Goal: Task Accomplishment & Management: Use online tool/utility

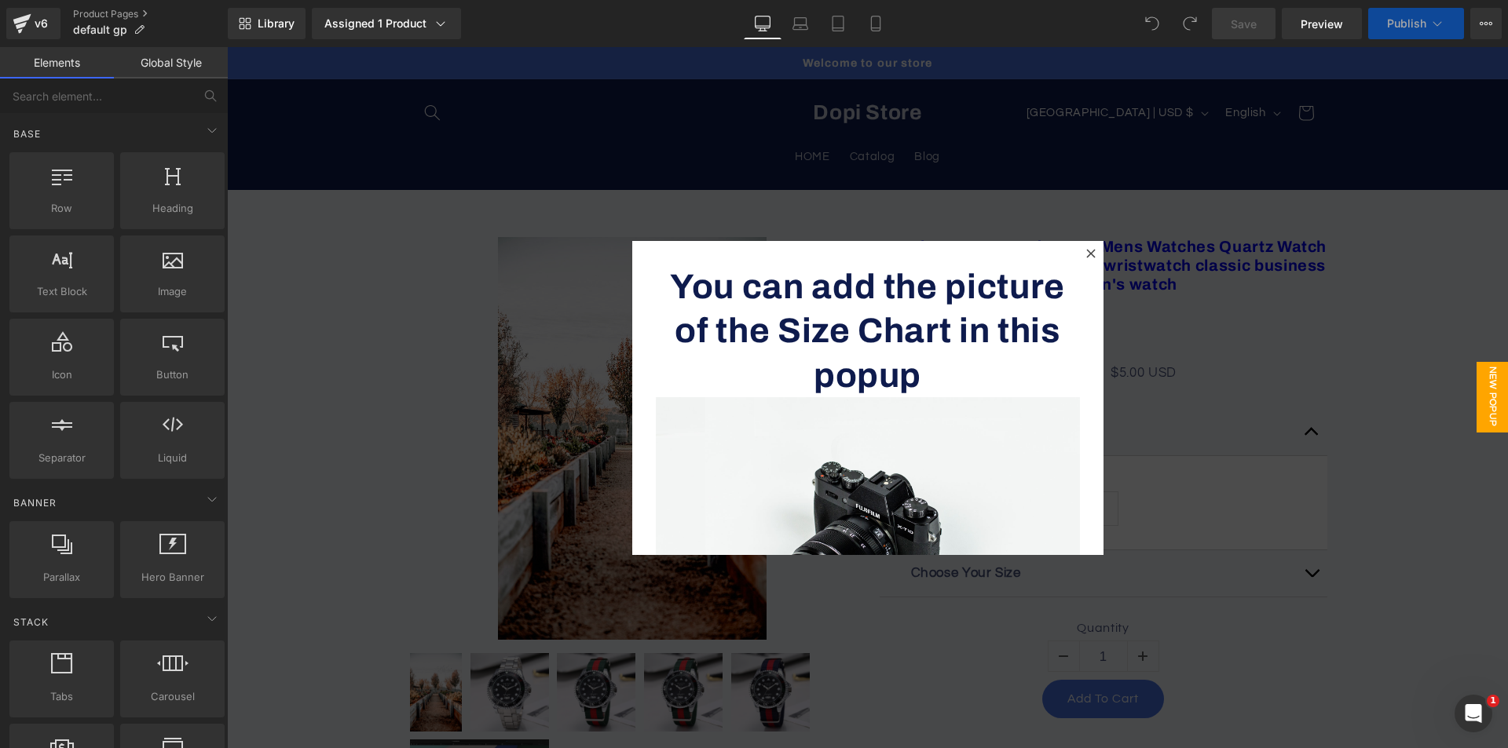
click at [1086, 246] on div at bounding box center [1090, 253] width 19 height 19
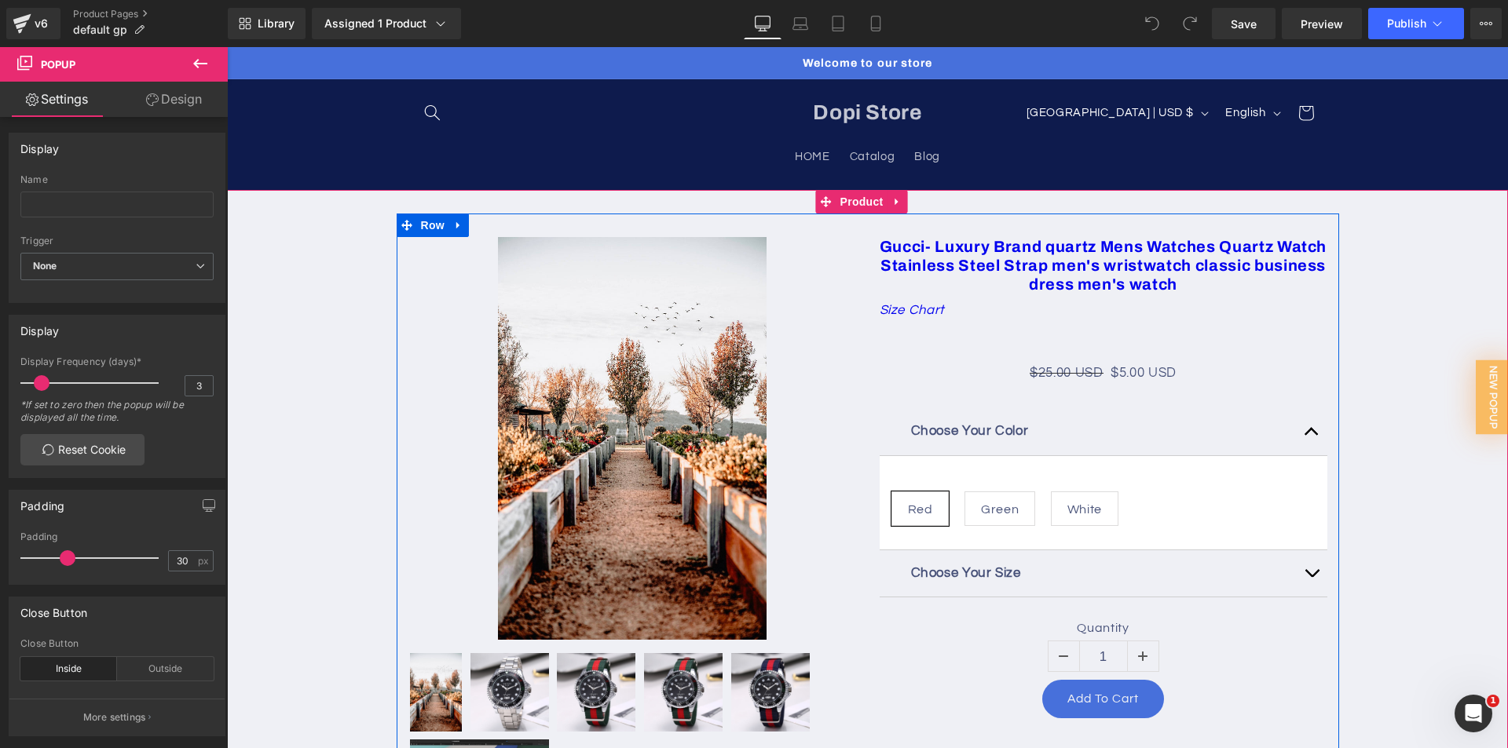
scroll to position [79, 0]
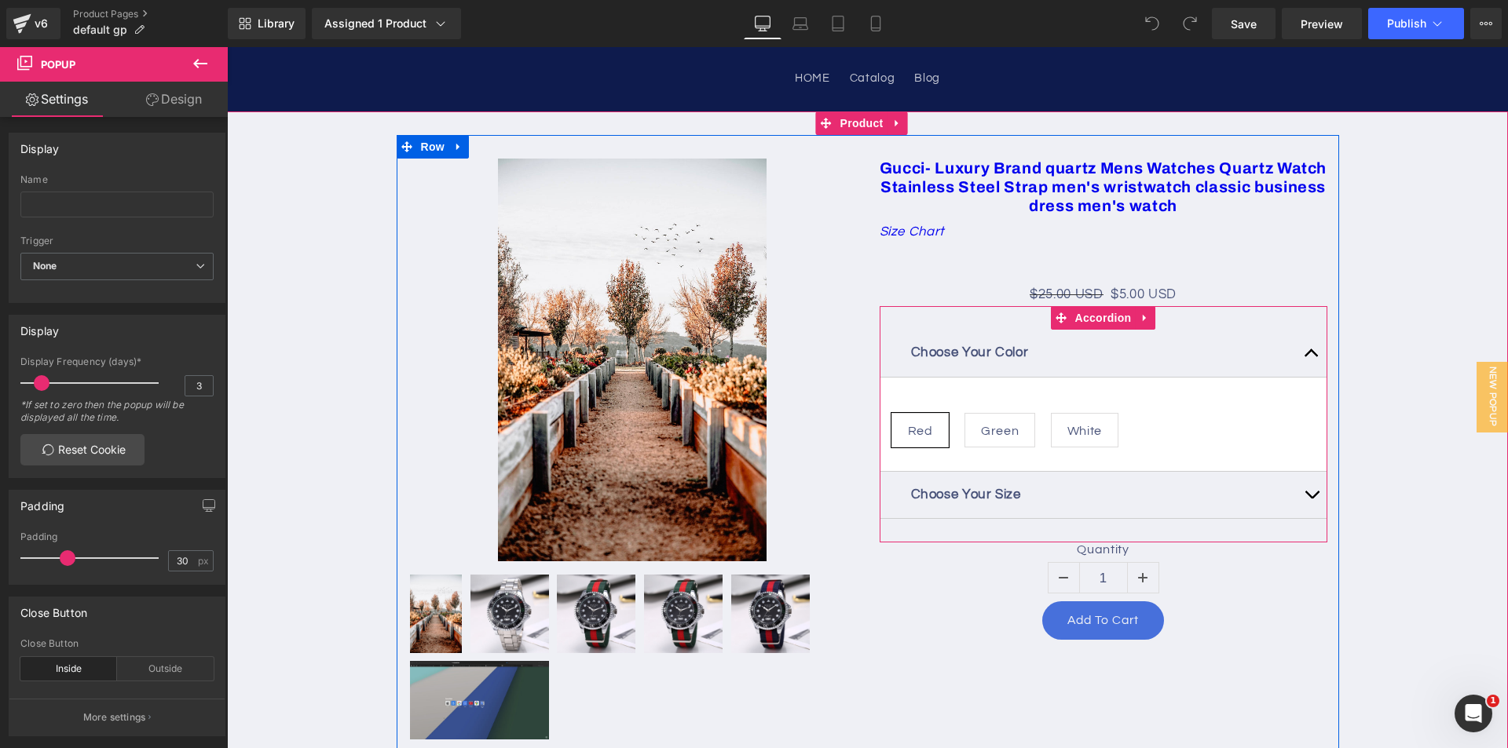
click at [1297, 349] on button "button" at bounding box center [1311, 353] width 31 height 47
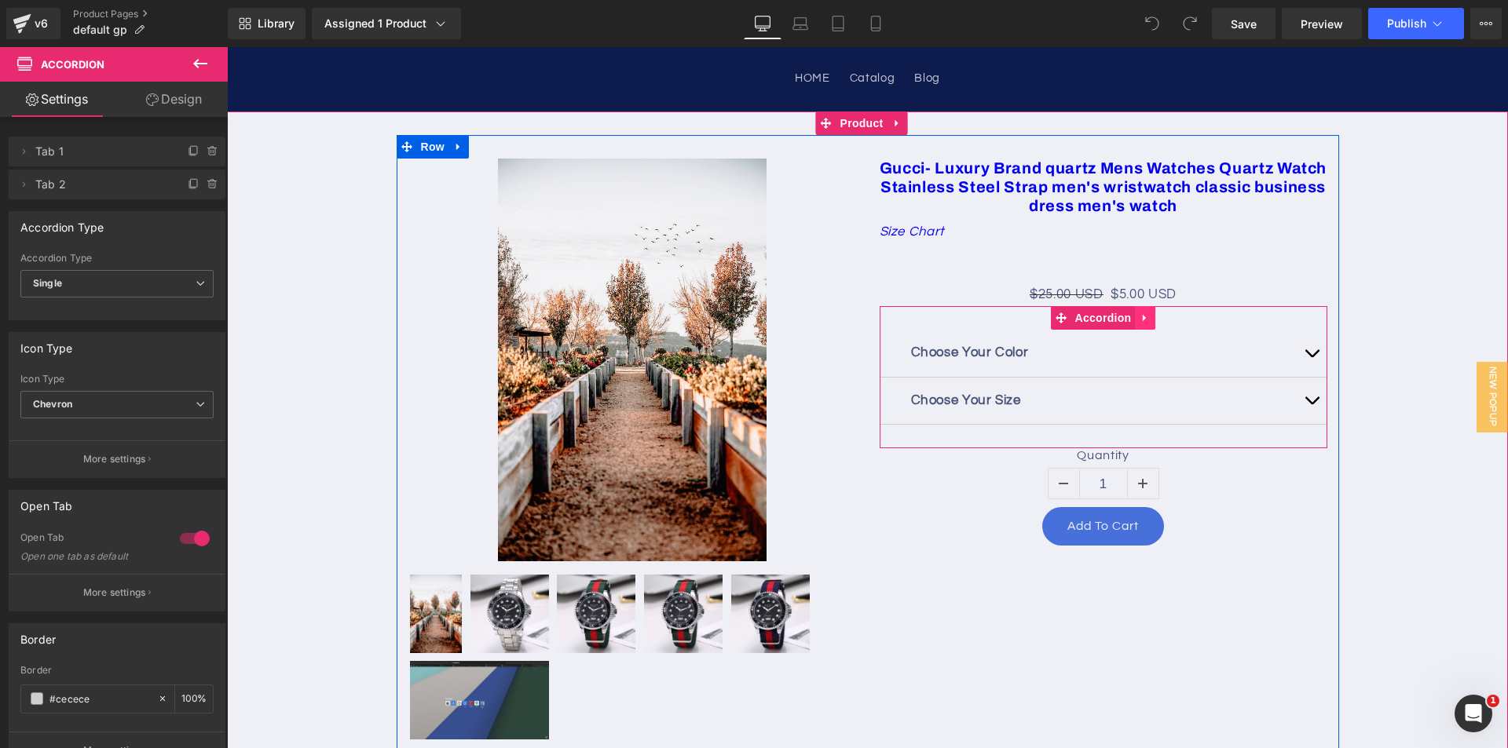
click at [1139, 318] on icon at bounding box center [1144, 319] width 11 height 12
click at [1154, 318] on icon at bounding box center [1155, 318] width 11 height 11
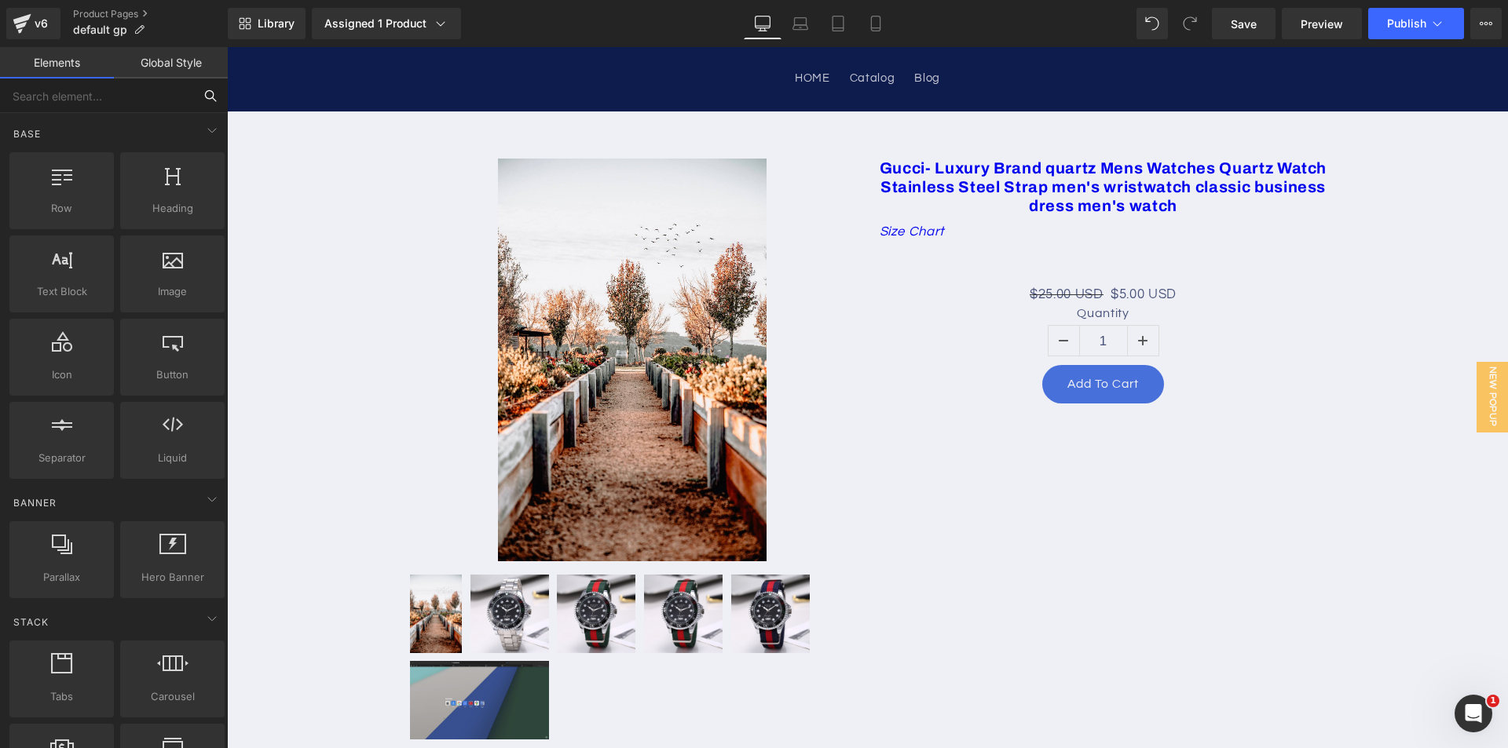
click at [91, 97] on input "text" at bounding box center [96, 96] width 193 height 35
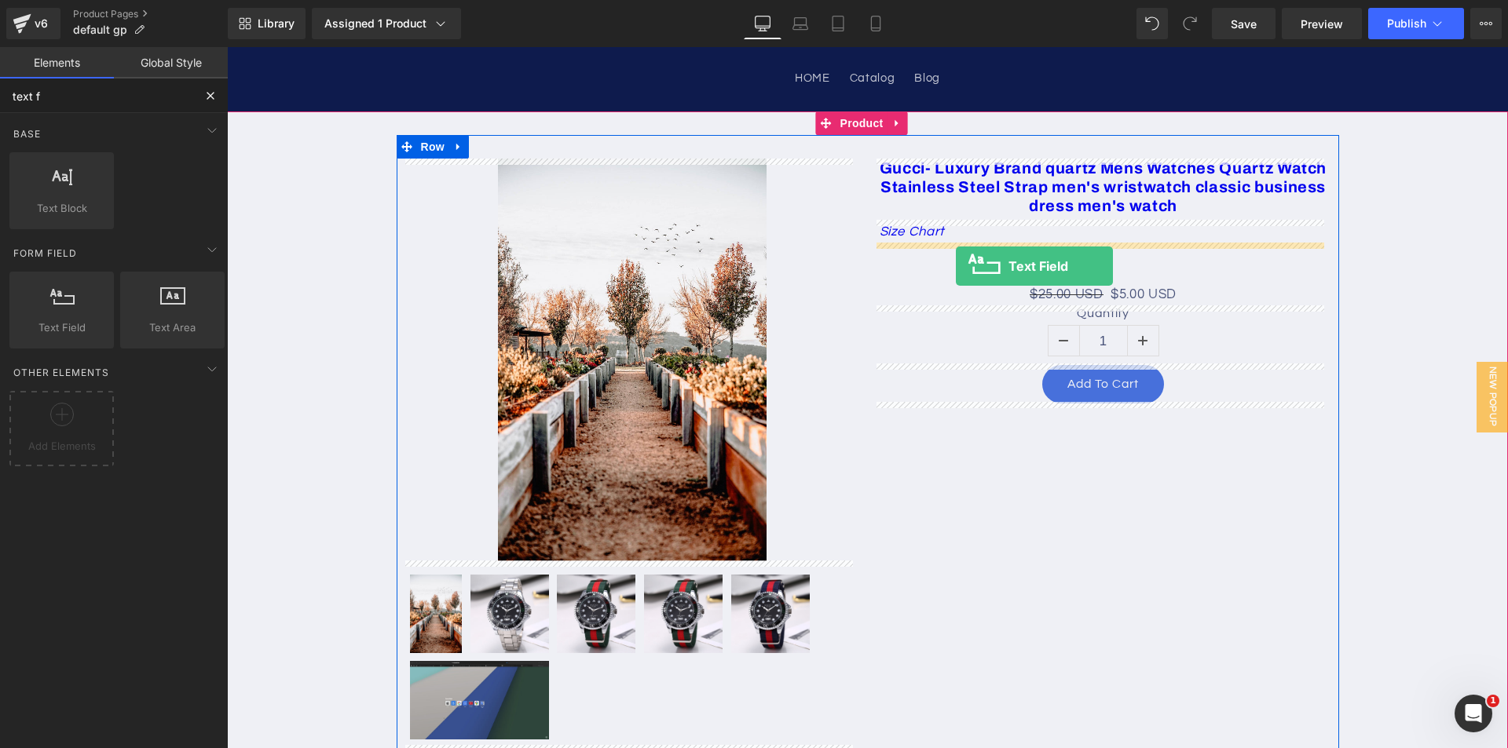
drag, startPoint x: 305, startPoint y: 368, endPoint x: 956, endPoint y: 266, distance: 658.9
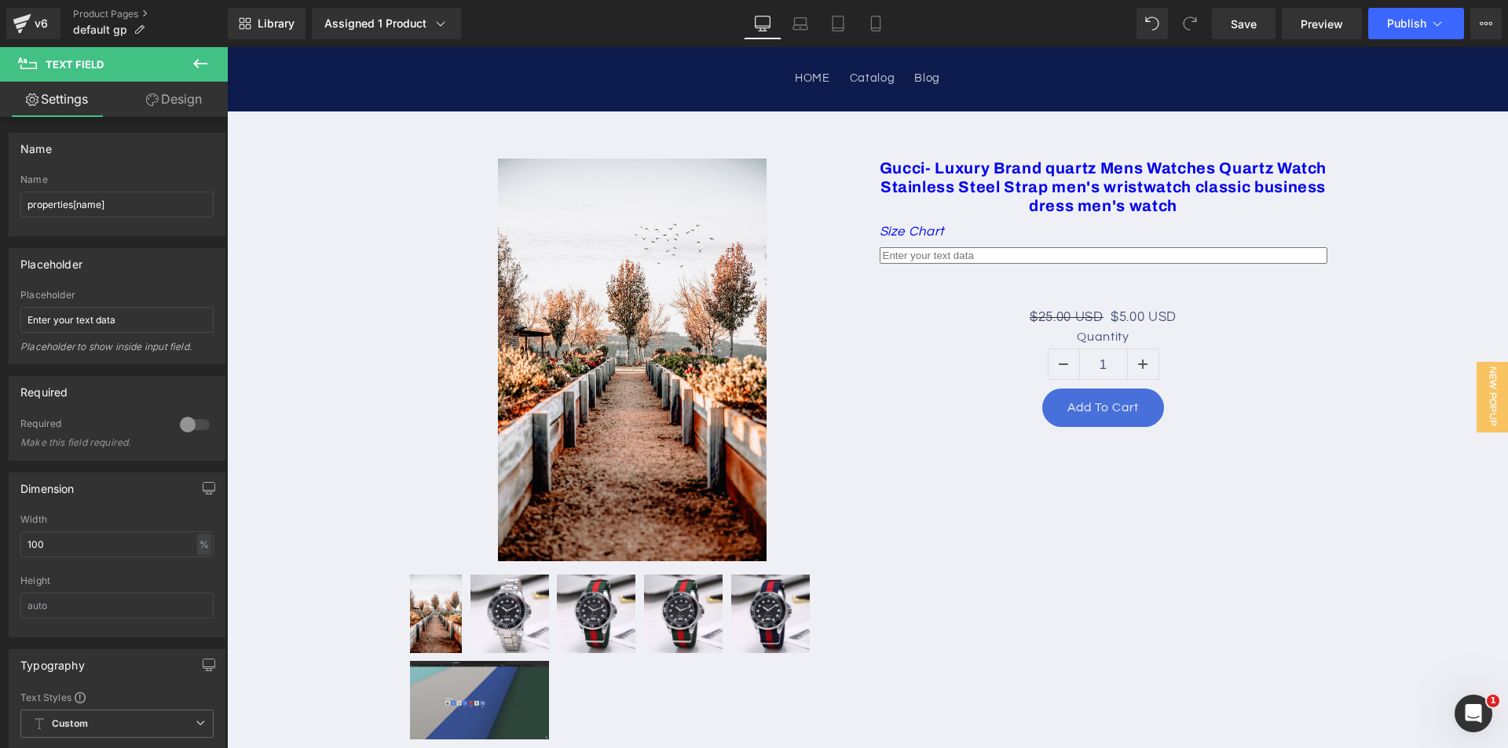
click at [195, 60] on icon at bounding box center [200, 63] width 19 height 19
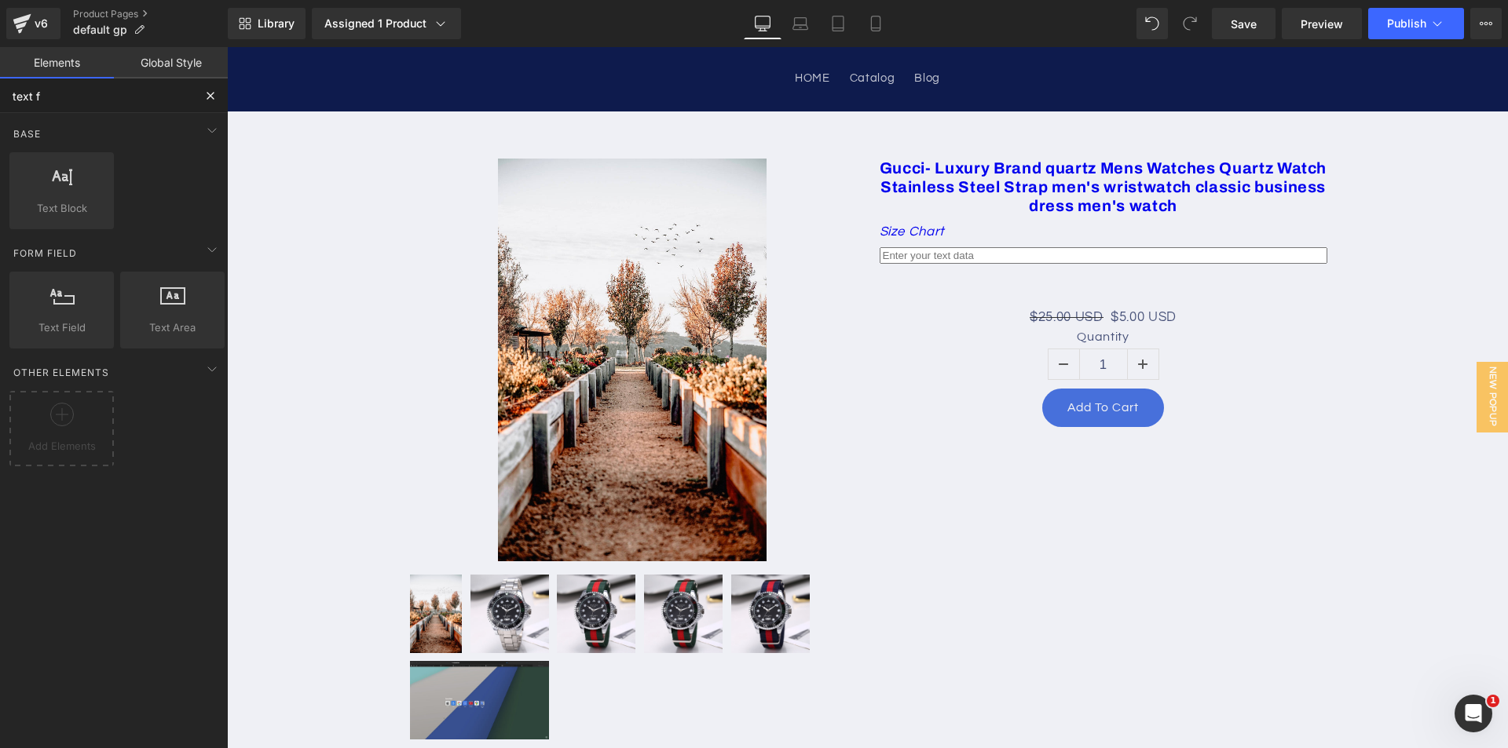
click at [45, 95] on input "text f" at bounding box center [96, 96] width 193 height 35
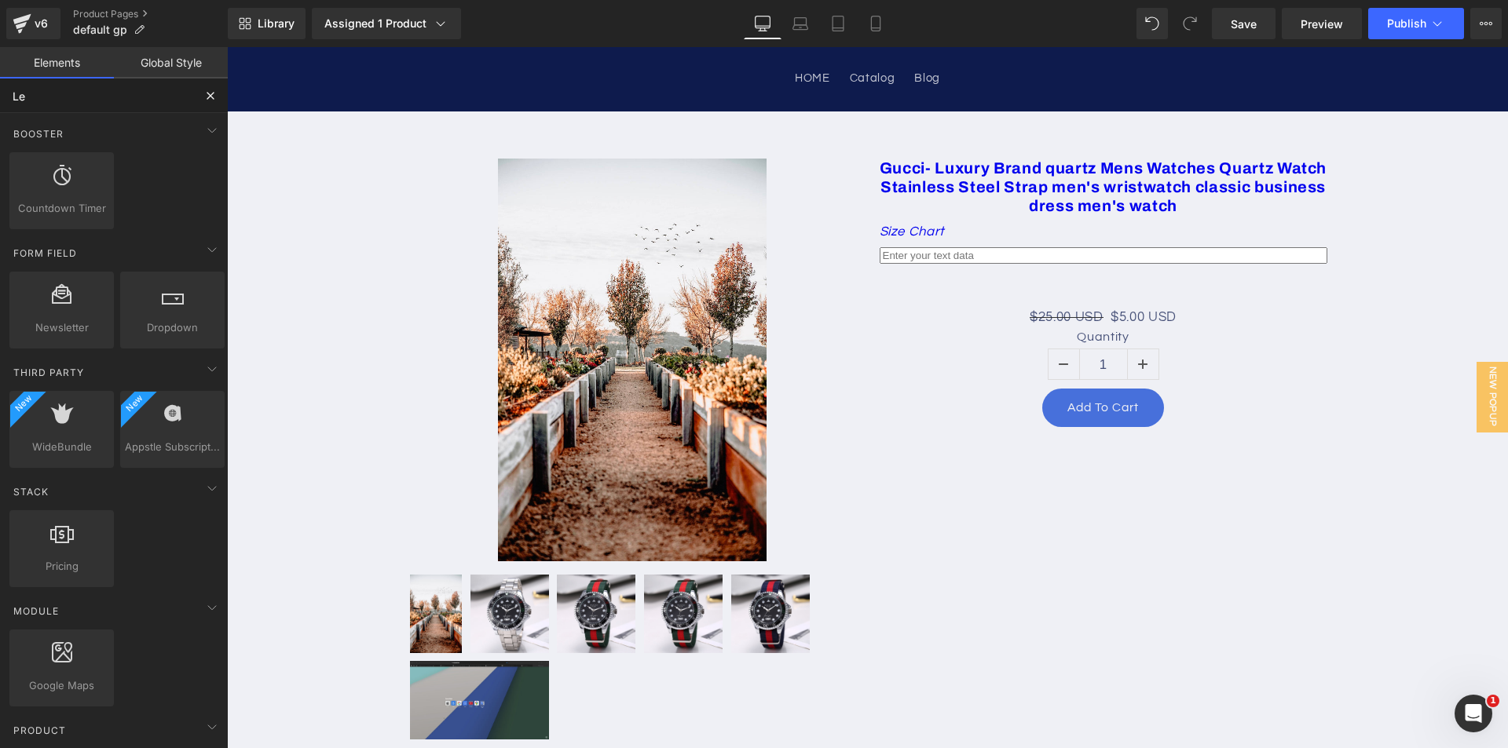
type input "L"
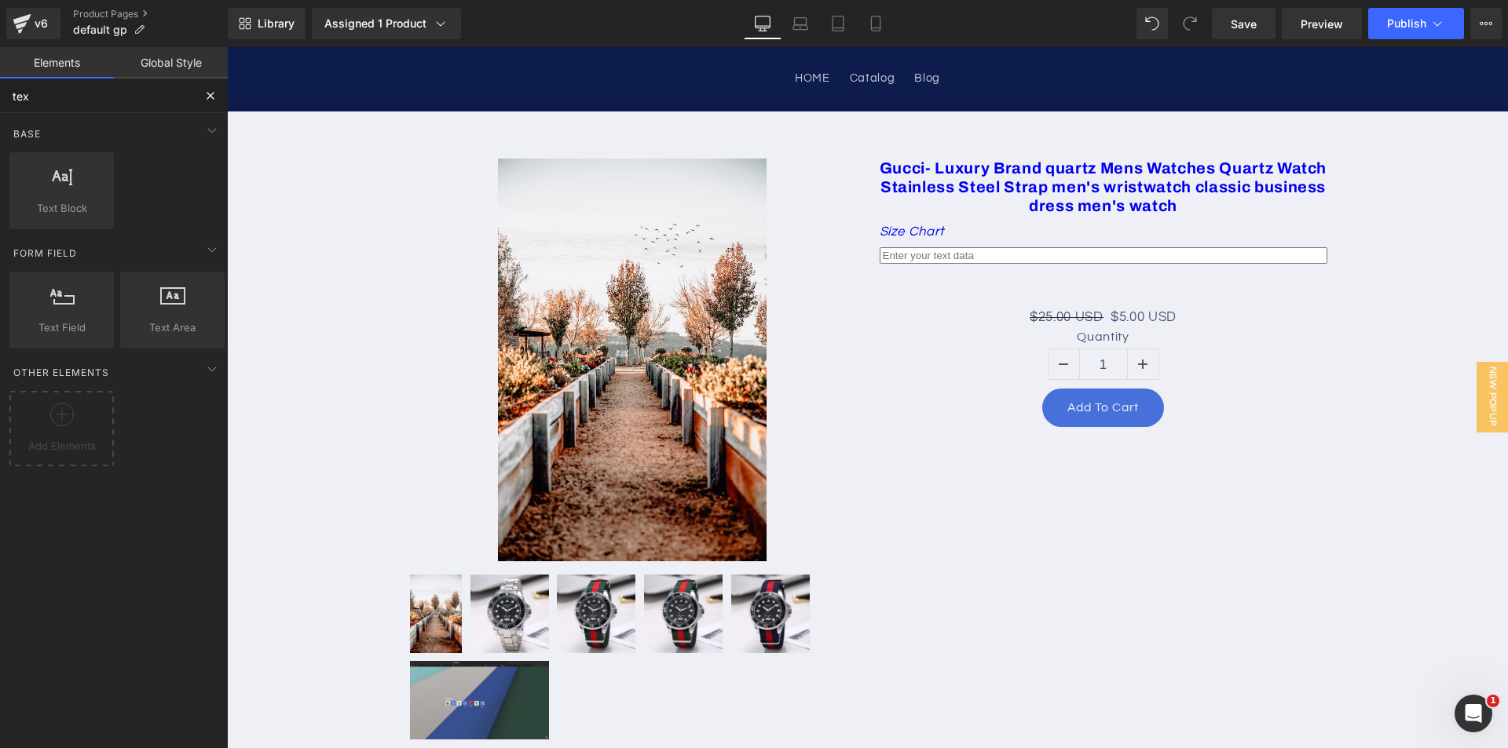
type input "text"
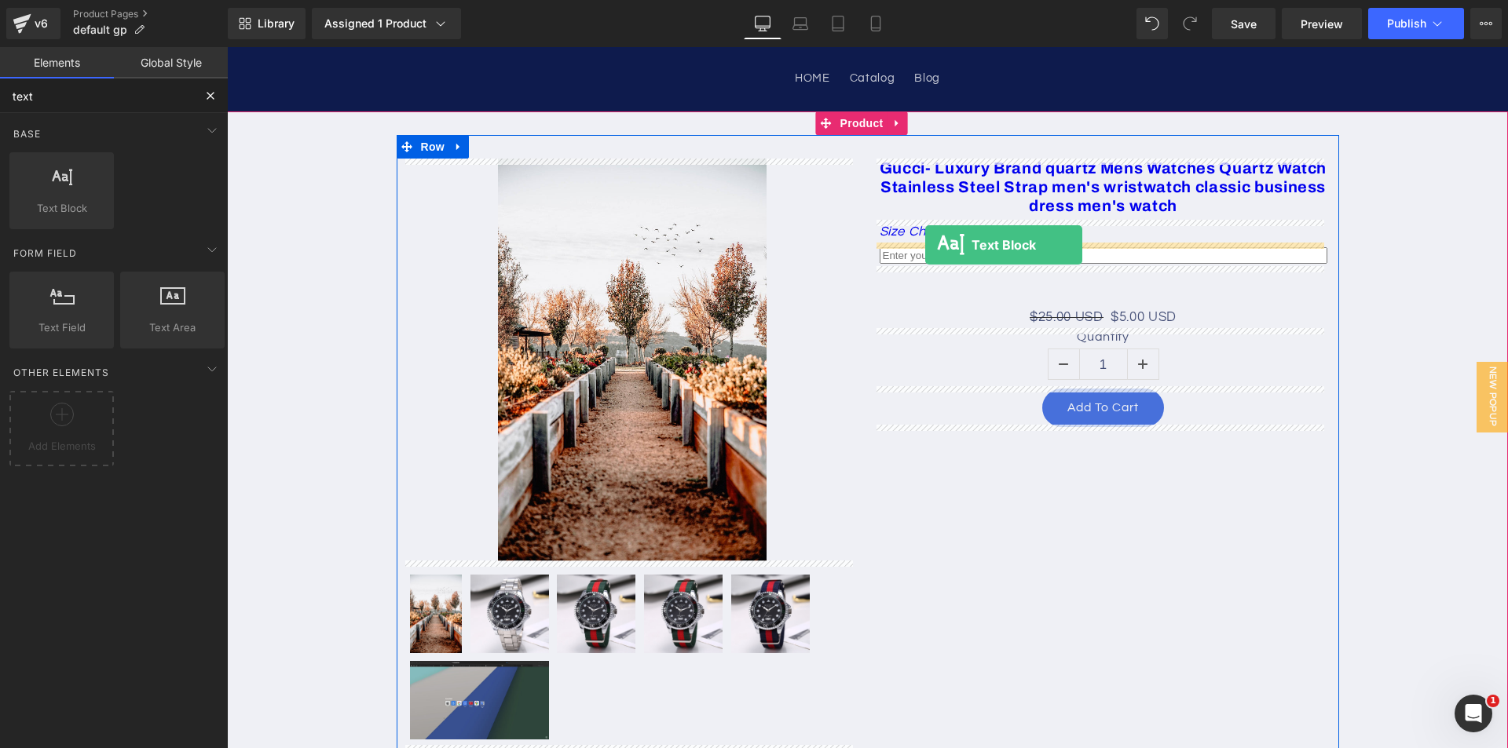
drag, startPoint x: 325, startPoint y: 265, endPoint x: 925, endPoint y: 245, distance: 600.3
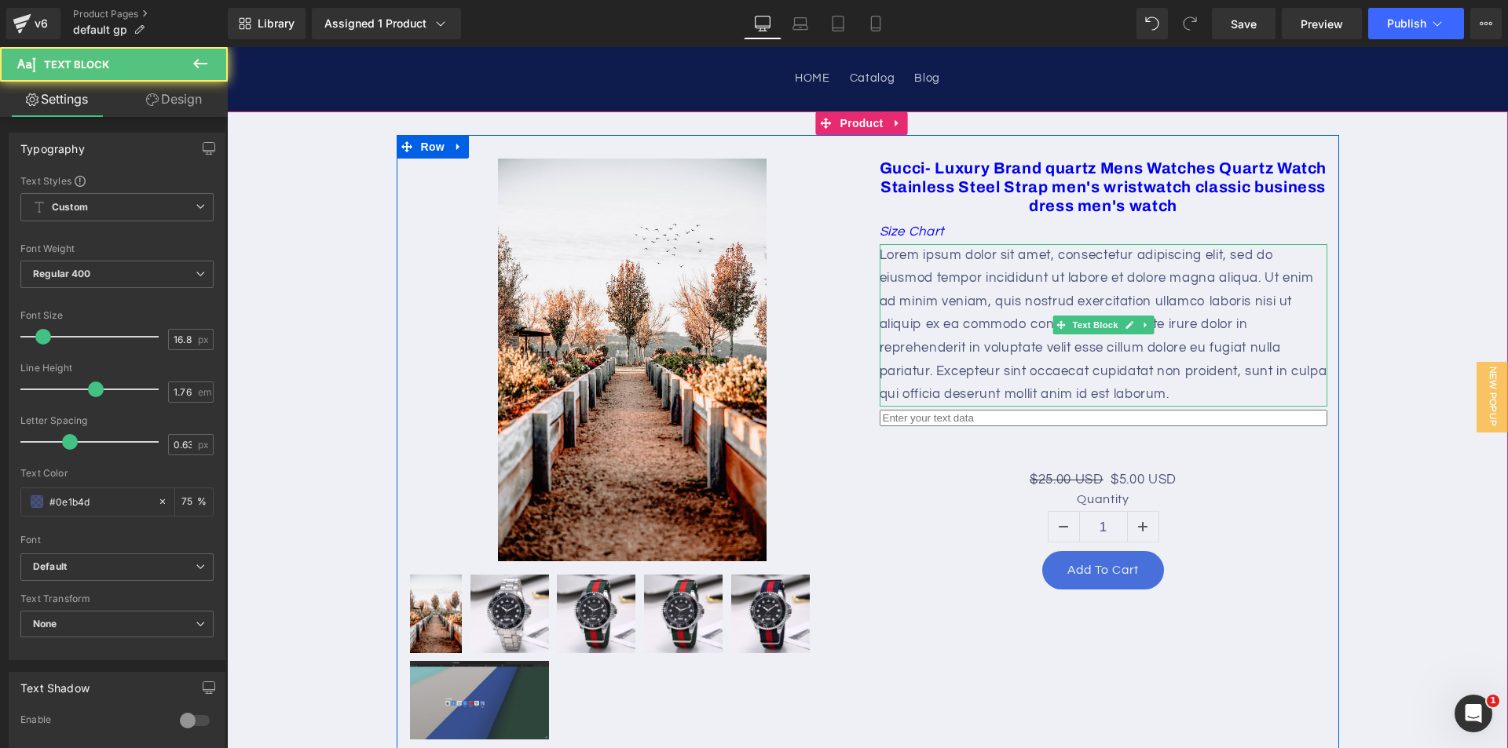
click at [954, 287] on p "Lorem ipsum dolor sit amet, consectetur adipiscing elit, sed do eiusmod tempor …" at bounding box center [1103, 325] width 448 height 163
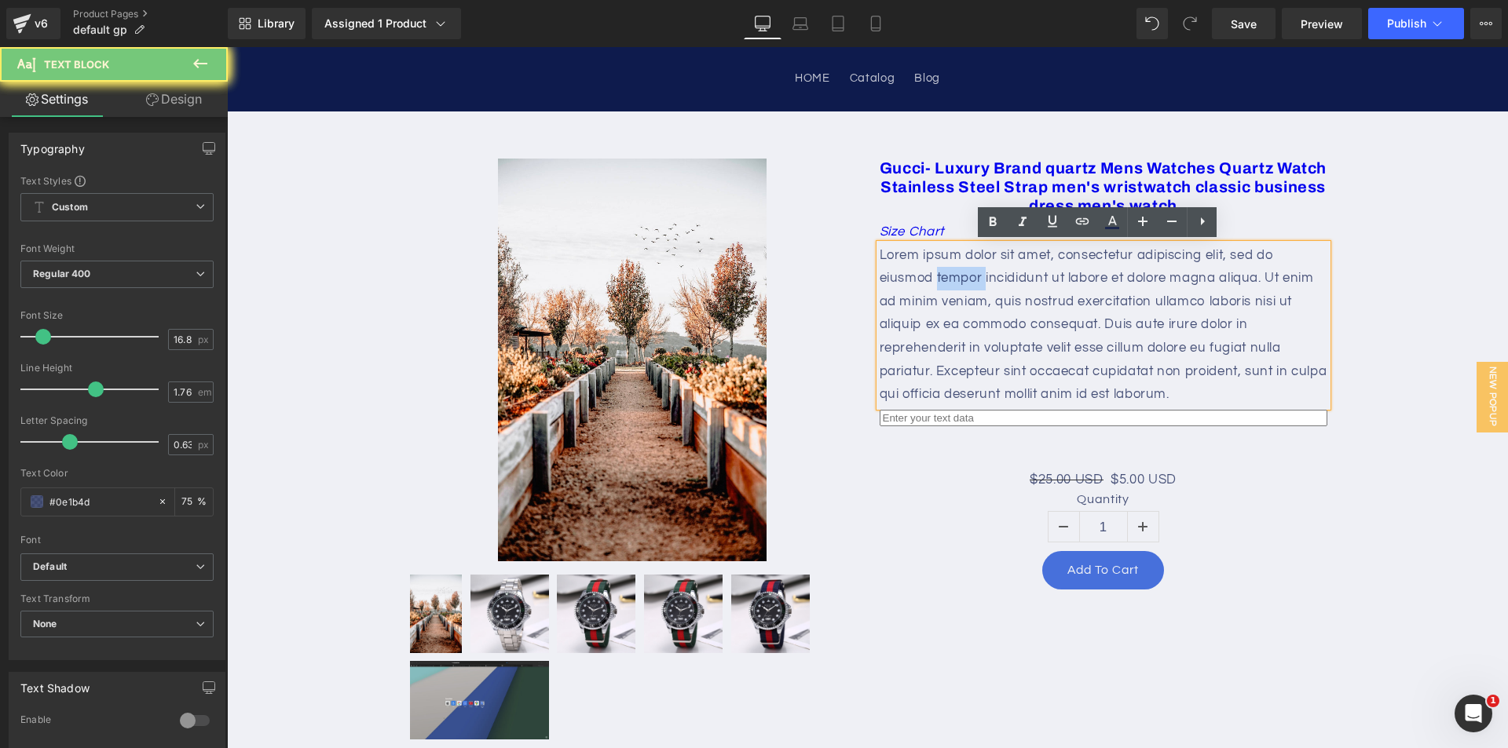
click at [954, 287] on p "Lorem ipsum dolor sit amet, consectetur adipiscing elit, sed do eiusmod tempor …" at bounding box center [1103, 325] width 448 height 163
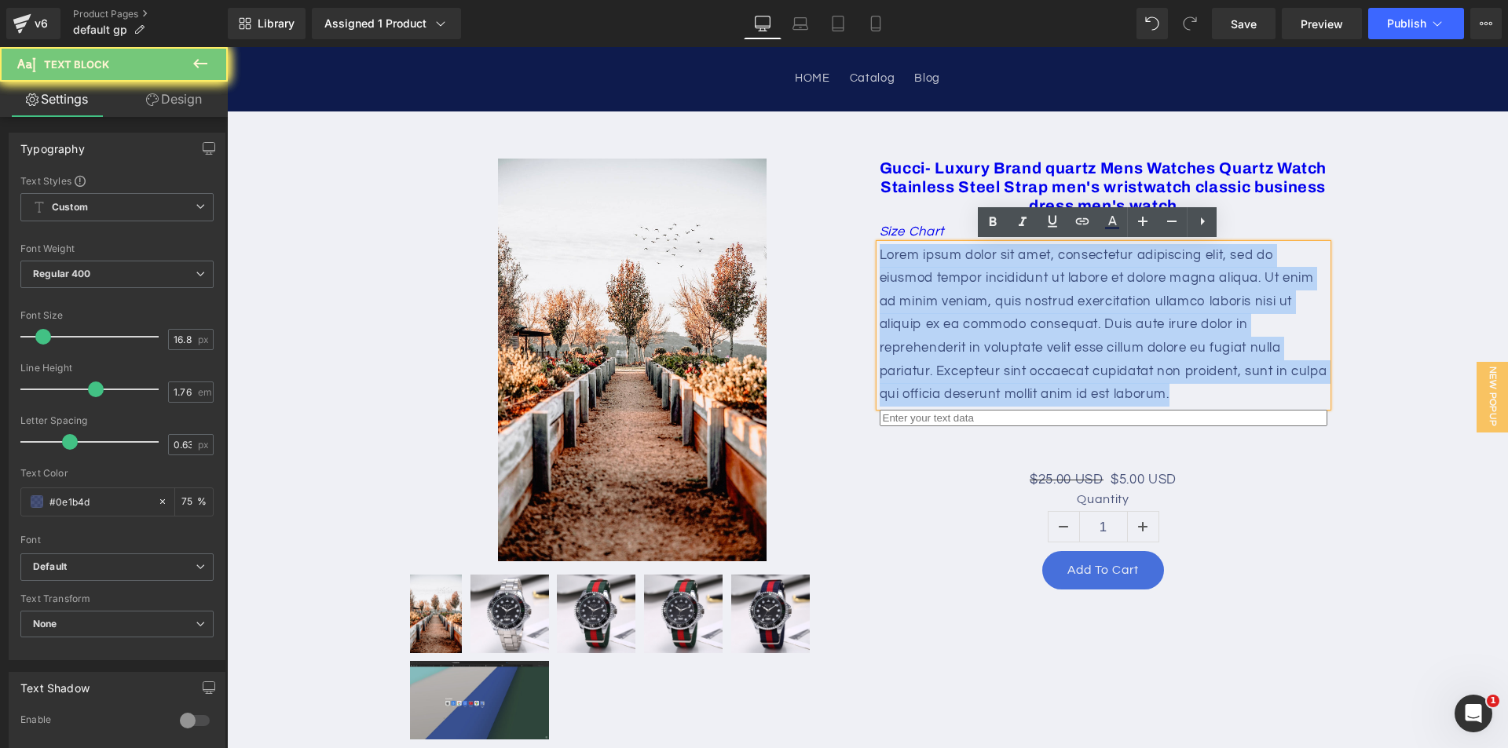
click at [954, 287] on p "Lorem ipsum dolor sit amet, consectetur adipiscing elit, sed do eiusmod tempor …" at bounding box center [1103, 325] width 448 height 163
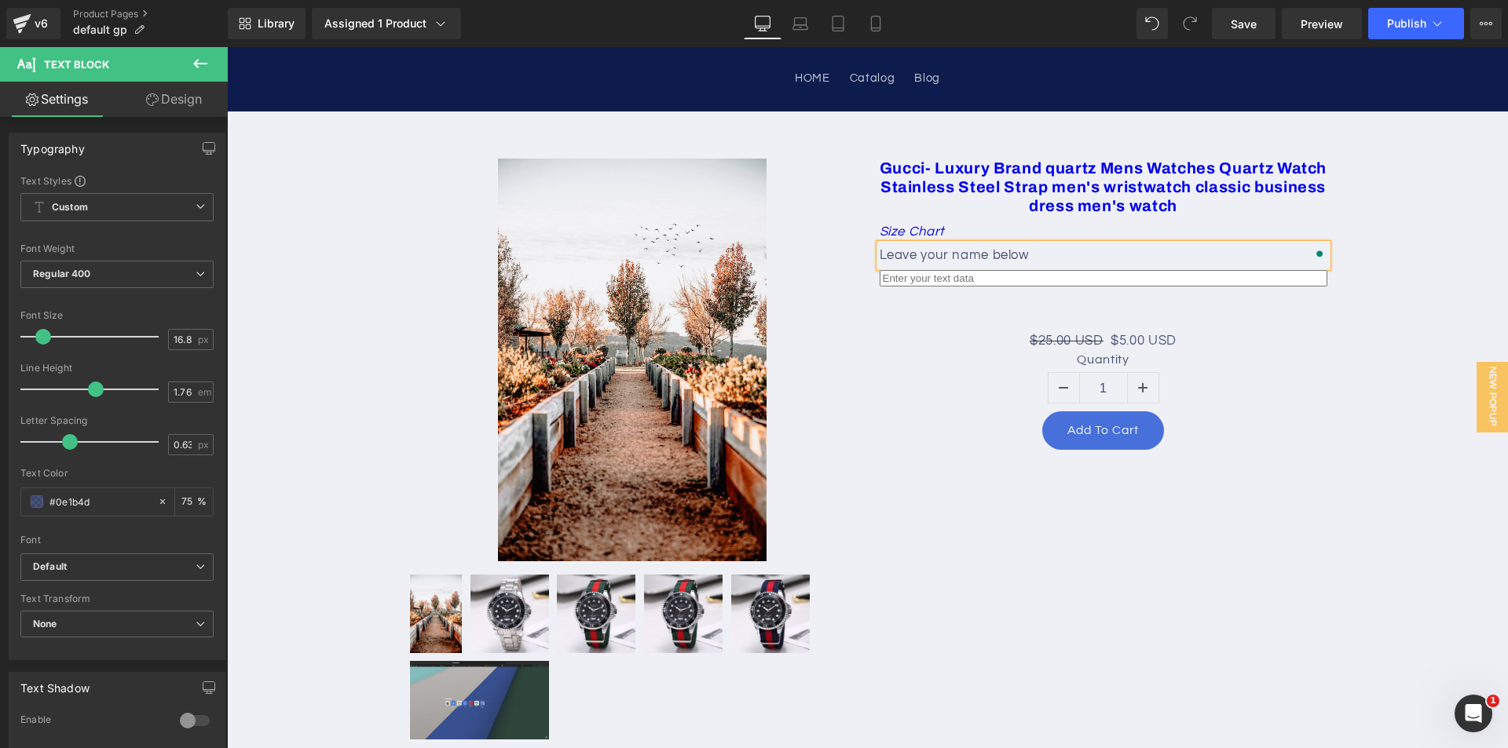
click at [937, 341] on div "$25.00 USD $5.00 USD" at bounding box center [1103, 342] width 448 height 24
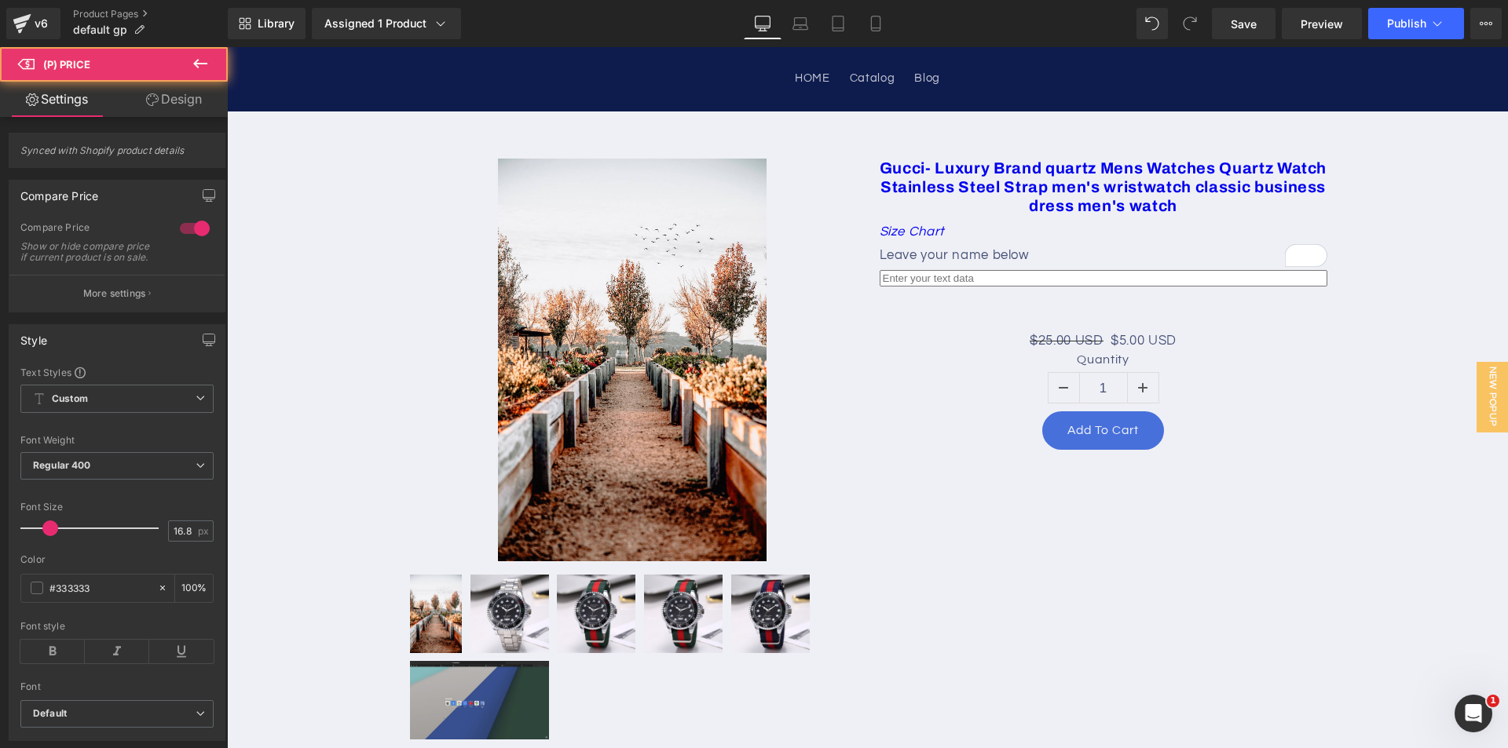
click at [967, 280] on input "text" at bounding box center [1103, 278] width 448 height 16
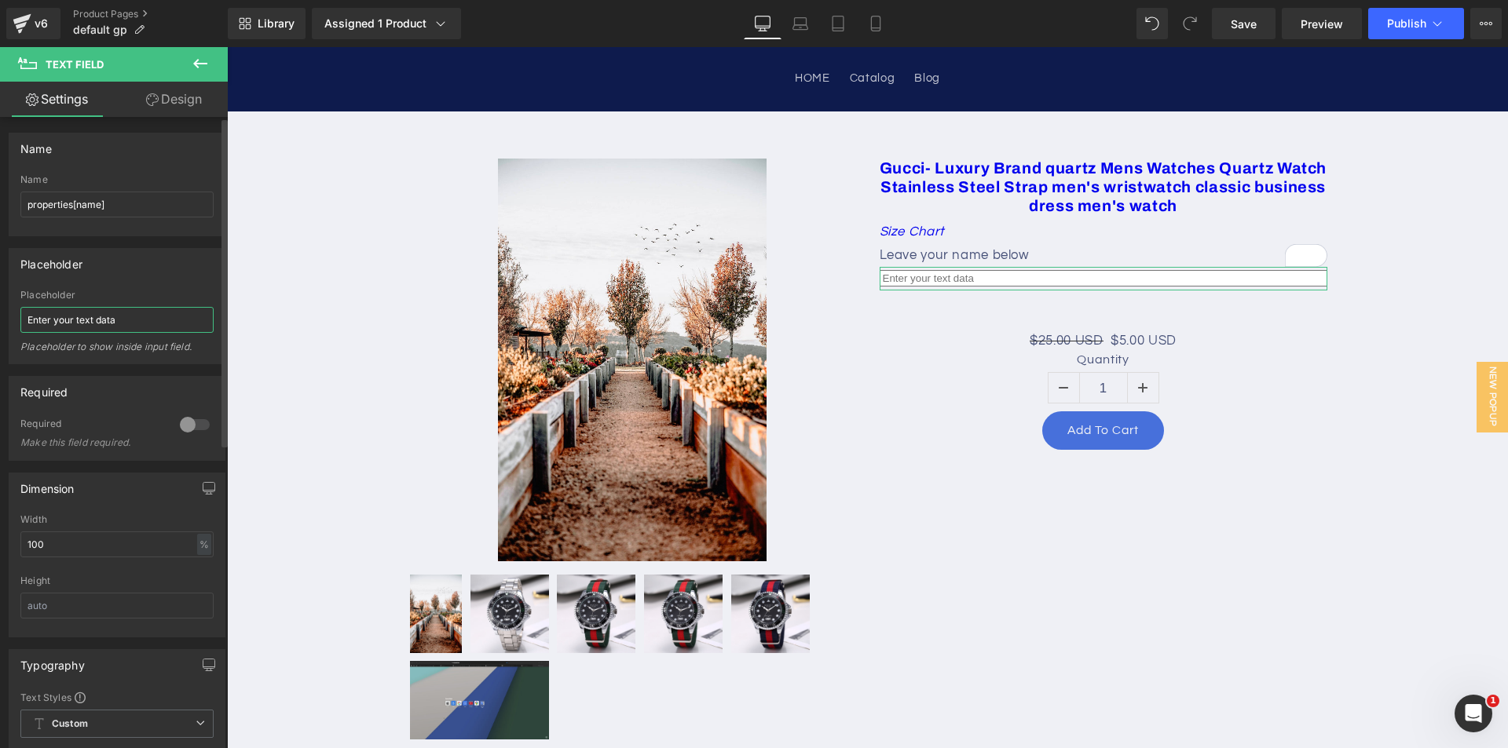
click at [97, 315] on input "Enter your text data" at bounding box center [116, 320] width 193 height 26
click at [80, 320] on input "Enter your text data" at bounding box center [116, 320] width 193 height 26
drag, startPoint x: 80, startPoint y: 320, endPoint x: 116, endPoint y: 320, distance: 36.1
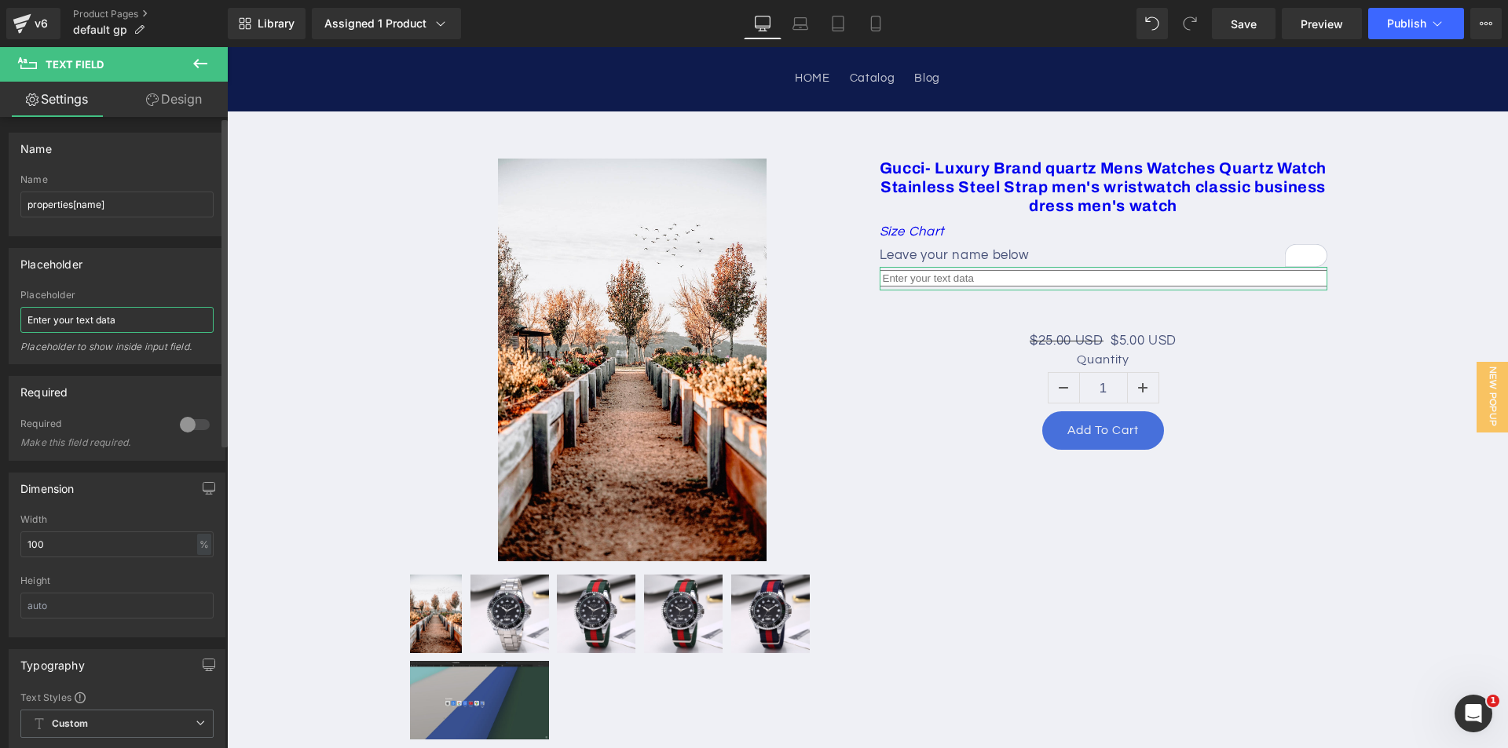
click at [116, 320] on input "Enter your text data" at bounding box center [116, 320] width 193 height 26
type input "Enter your name"
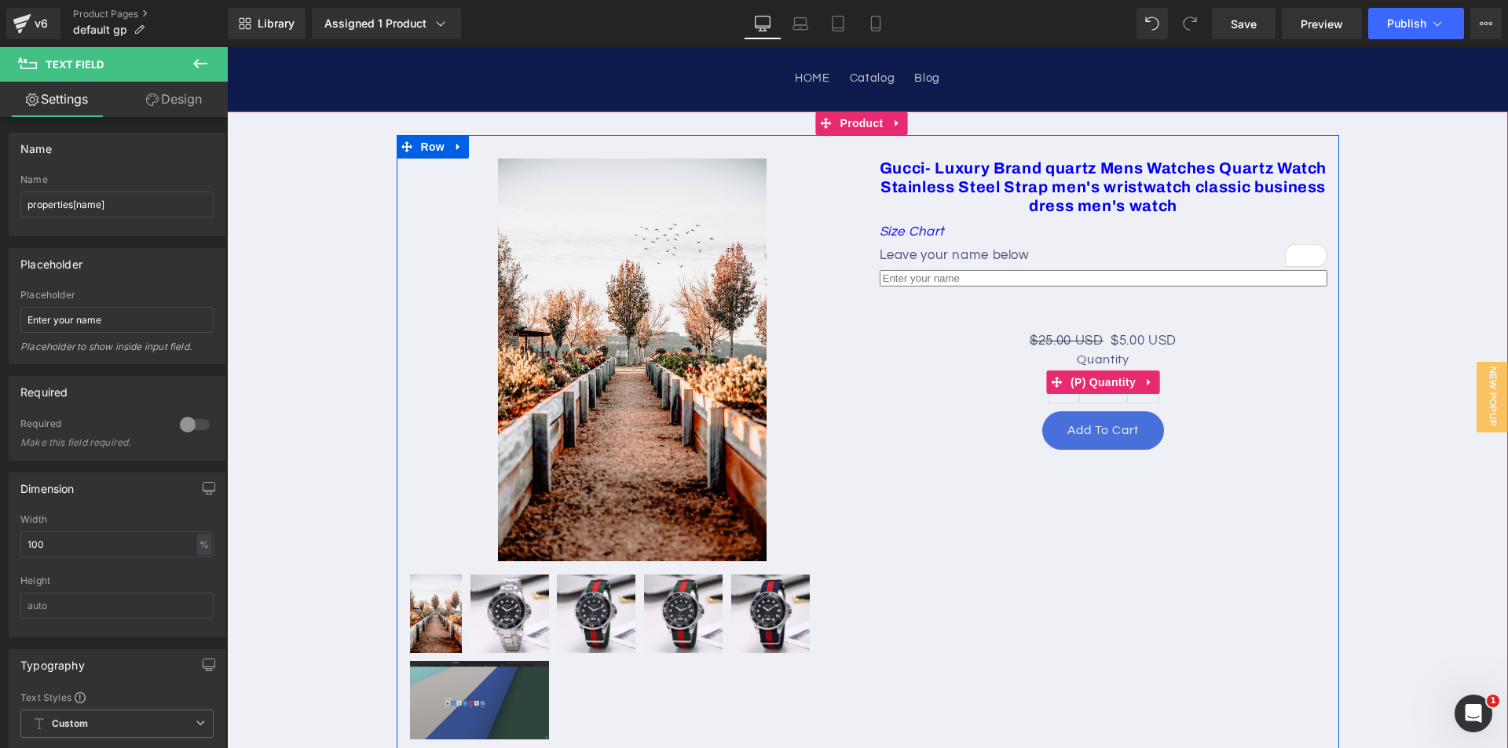
click at [905, 389] on div "Quantity 1" at bounding box center [1103, 382] width 448 height 59
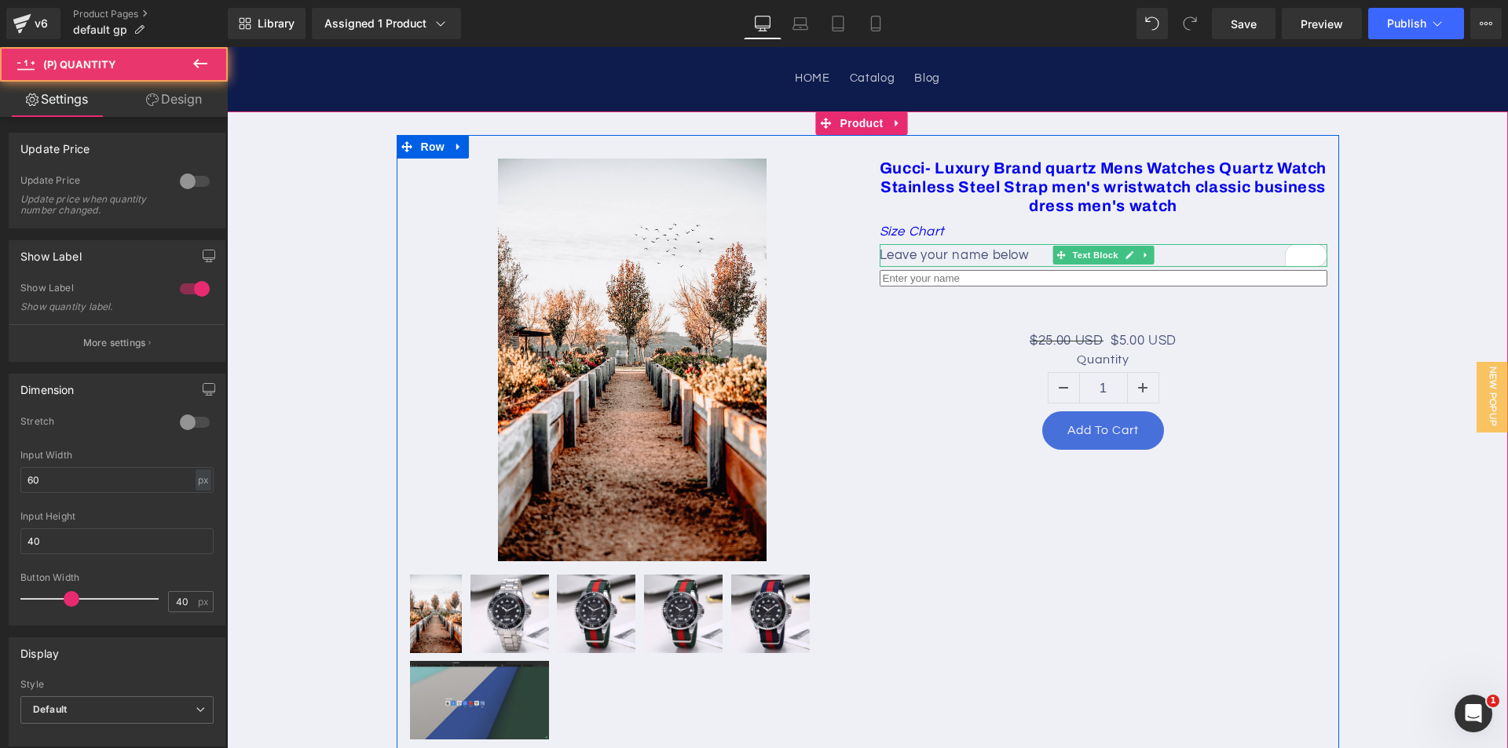
click at [953, 253] on p "Leave your name below" at bounding box center [1103, 256] width 448 height 24
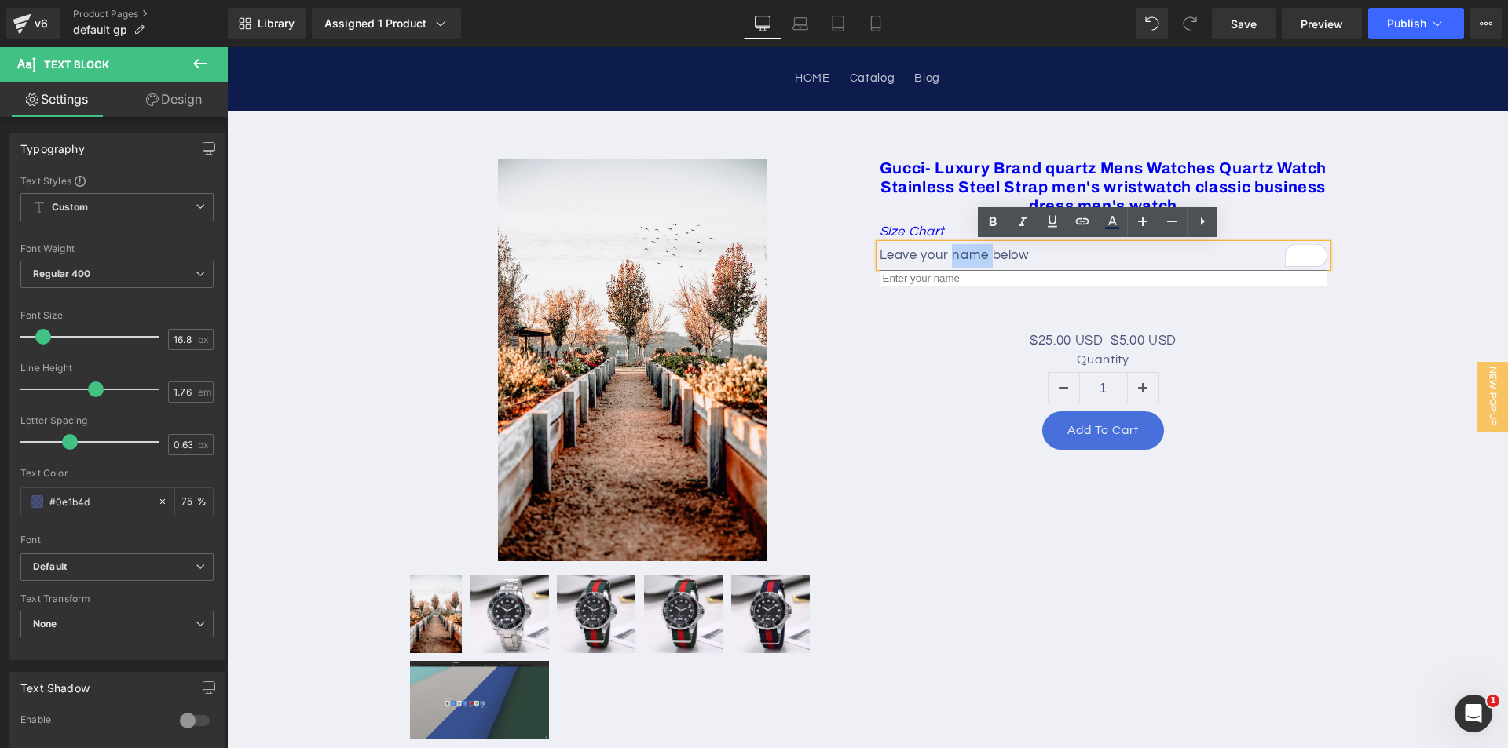
click at [953, 253] on p "Leave your name below" at bounding box center [1103, 256] width 448 height 24
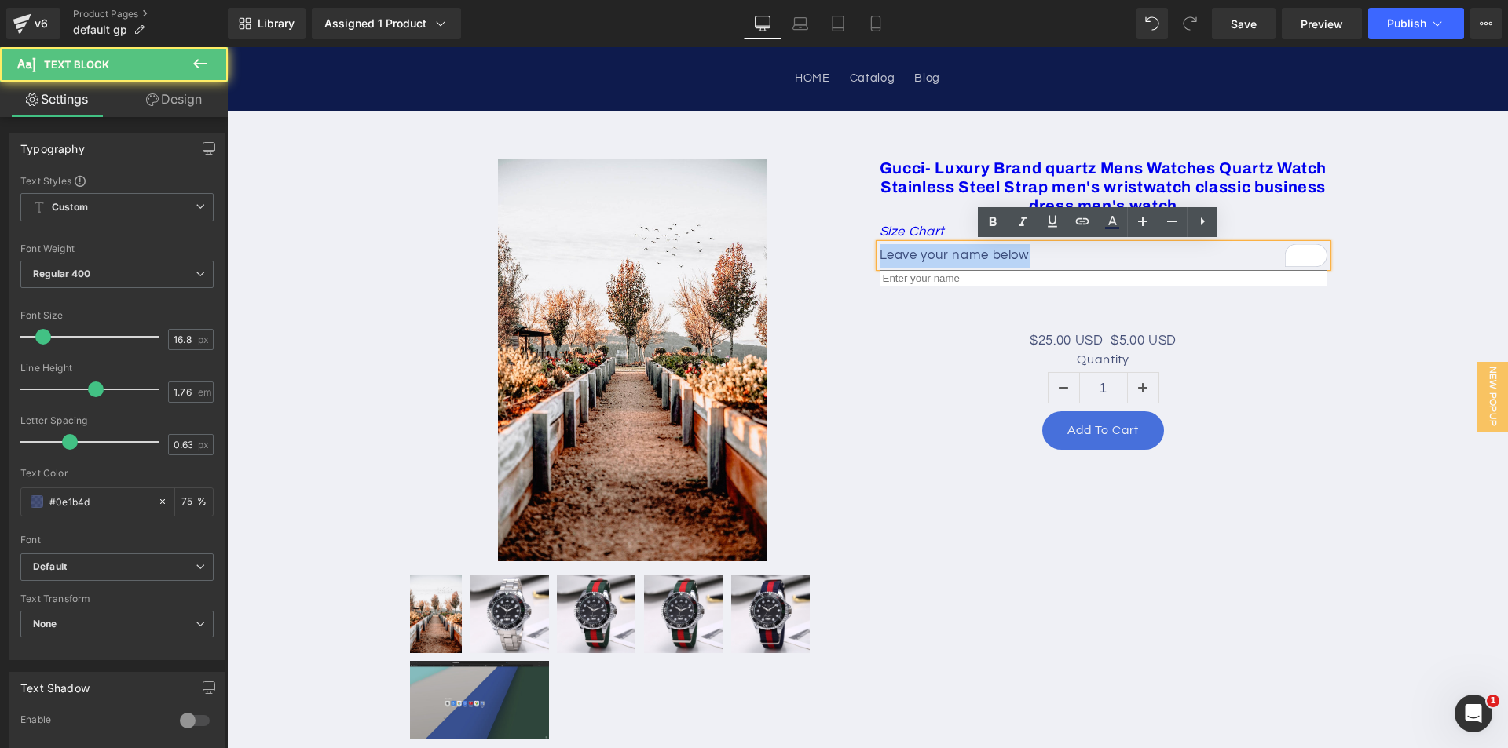
click at [953, 253] on p "Leave your name below" at bounding box center [1103, 256] width 448 height 24
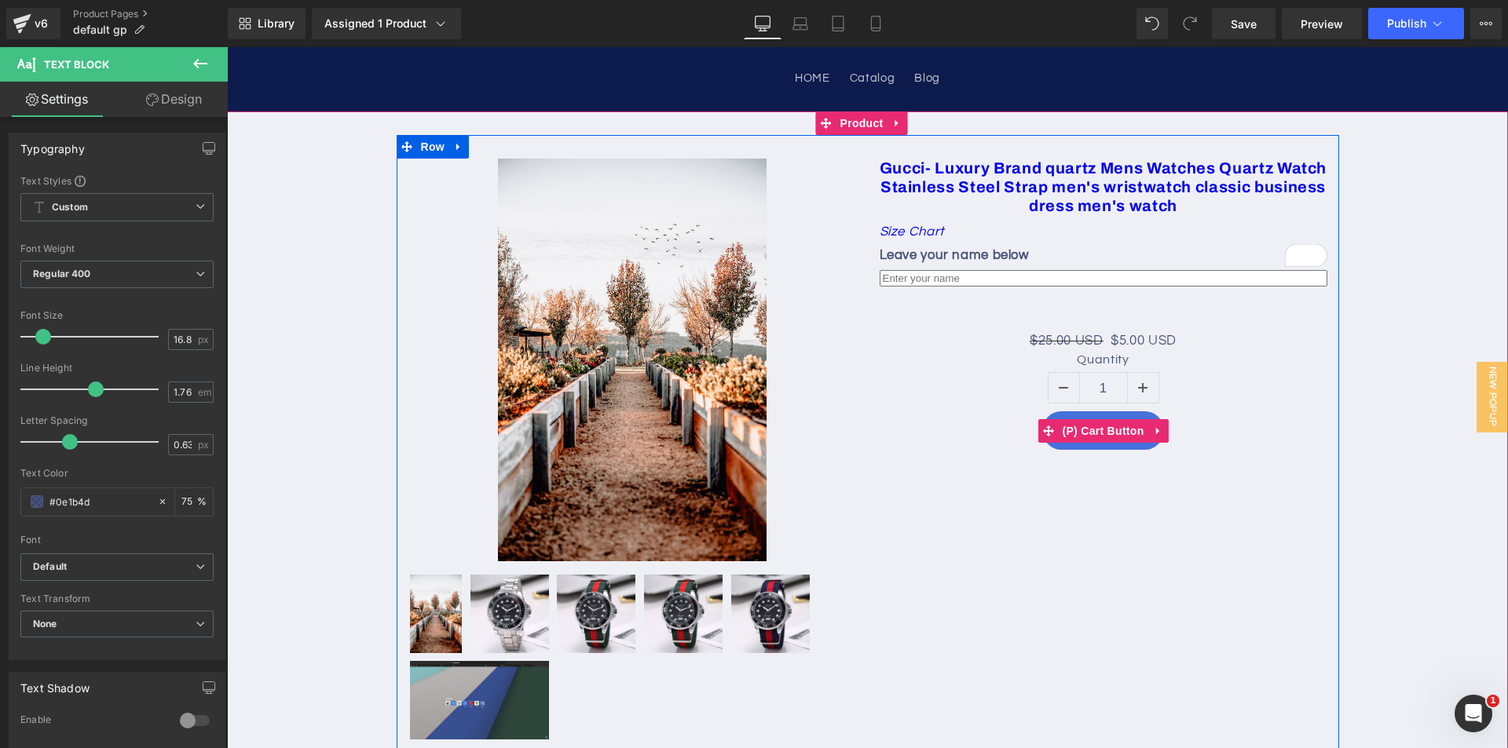
click at [921, 411] on div "Add To Cart" at bounding box center [1103, 430] width 448 height 38
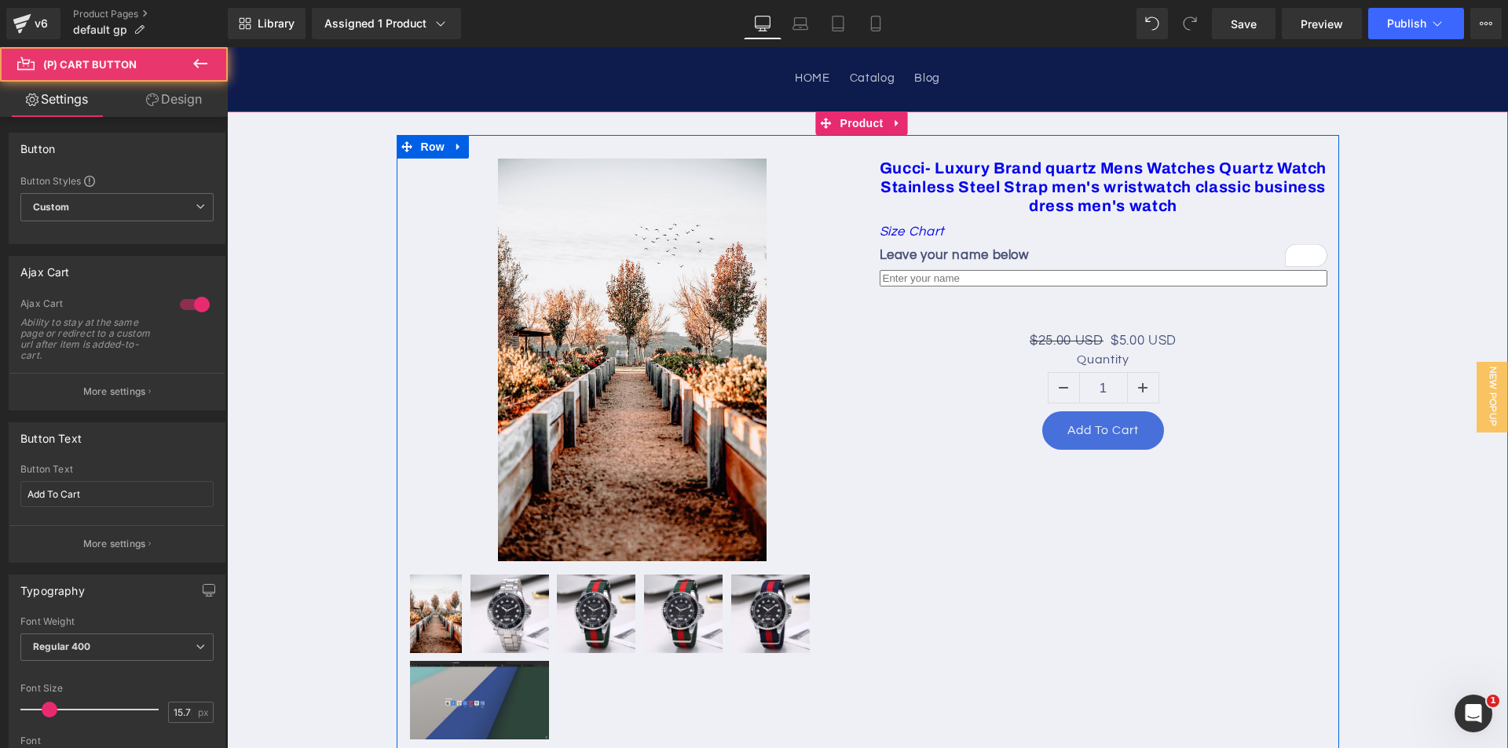
click at [921, 284] on input "text" at bounding box center [1103, 278] width 448 height 16
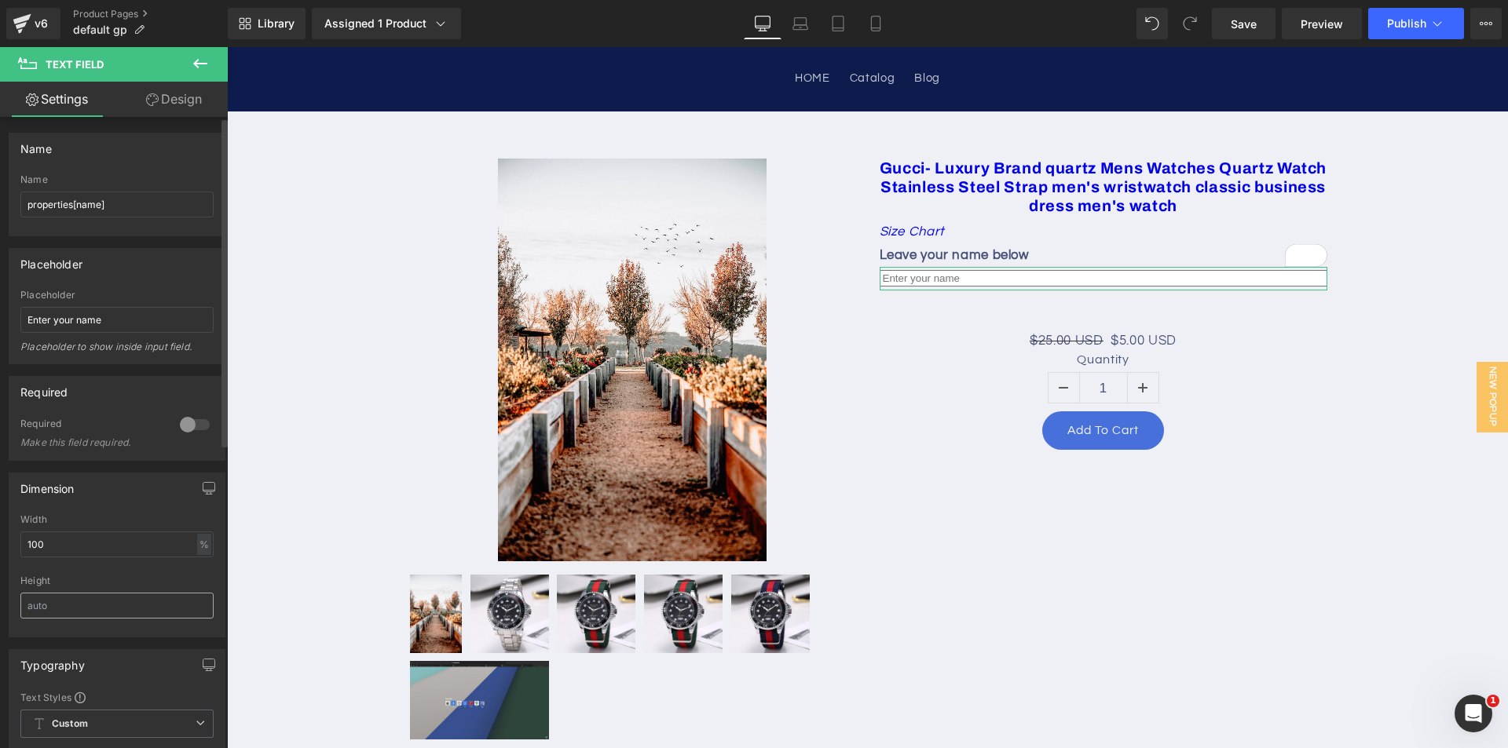
click at [94, 595] on input "text" at bounding box center [116, 606] width 193 height 26
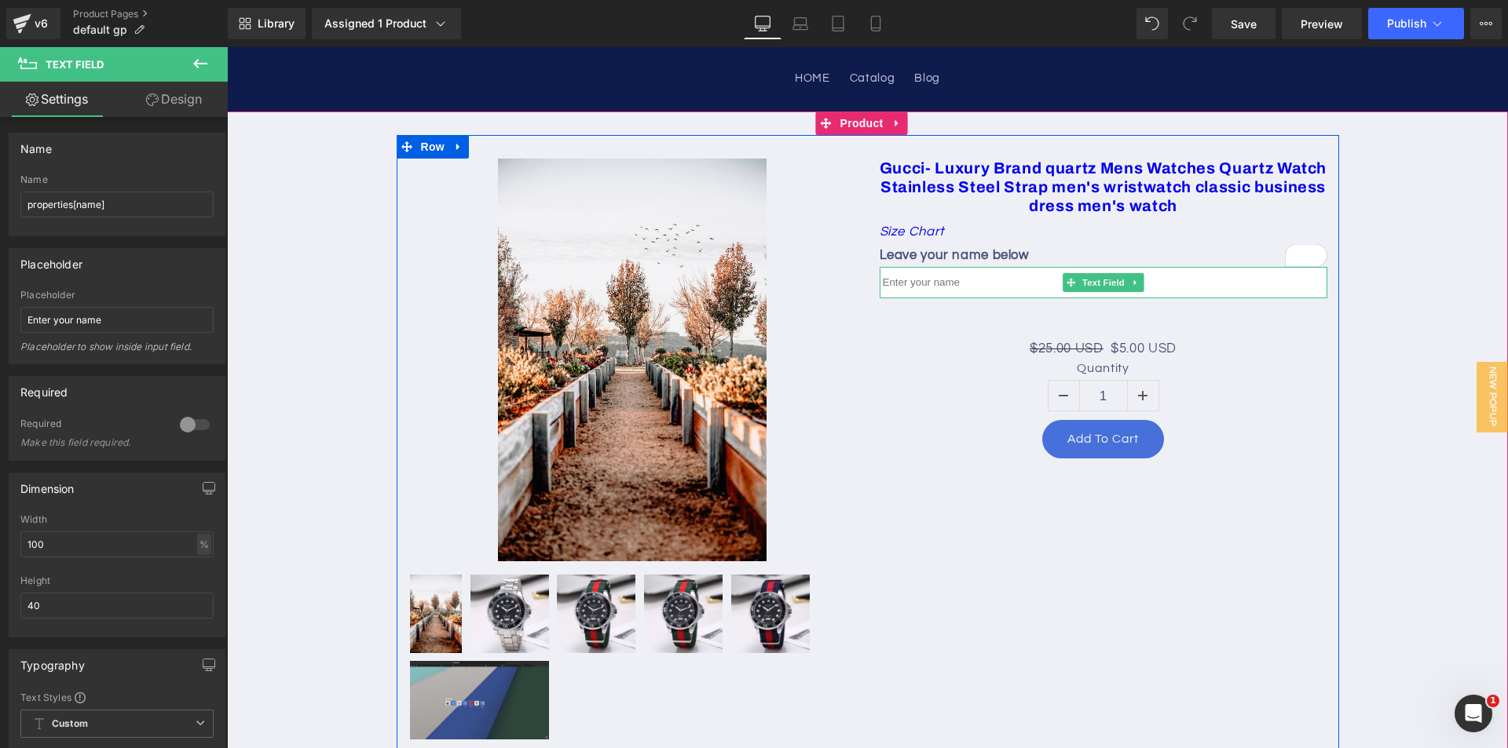
type input "40"
